Goal: Browse casually: Explore the website without a specific task or goal

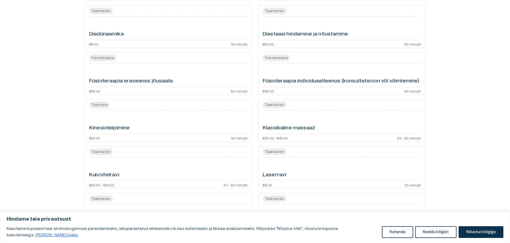
scroll to position [719, 0]
click at [284, 126] on h6 "Klassikaline massaaž" at bounding box center [289, 127] width 52 height 7
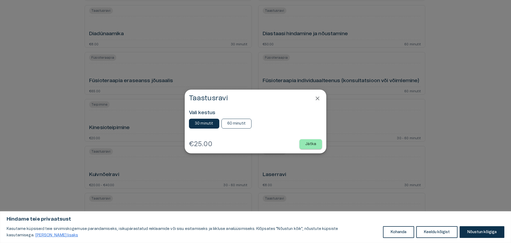
click at [234, 125] on p "60 minutit" at bounding box center [236, 124] width 19 height 6
click at [317, 99] on icon "Close" at bounding box center [317, 98] width 6 height 6
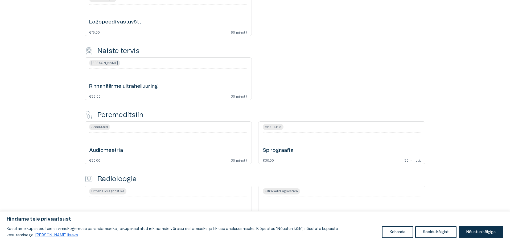
scroll to position [0, 0]
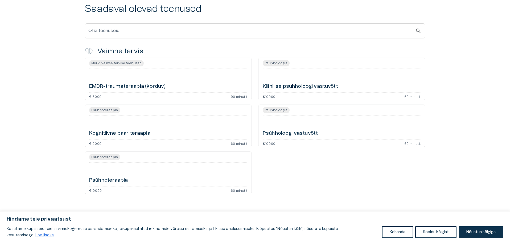
scroll to position [107, 0]
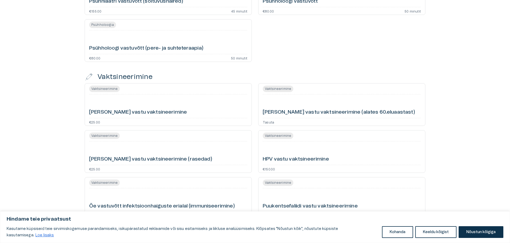
scroll to position [2228, 0]
